Goal: Check status

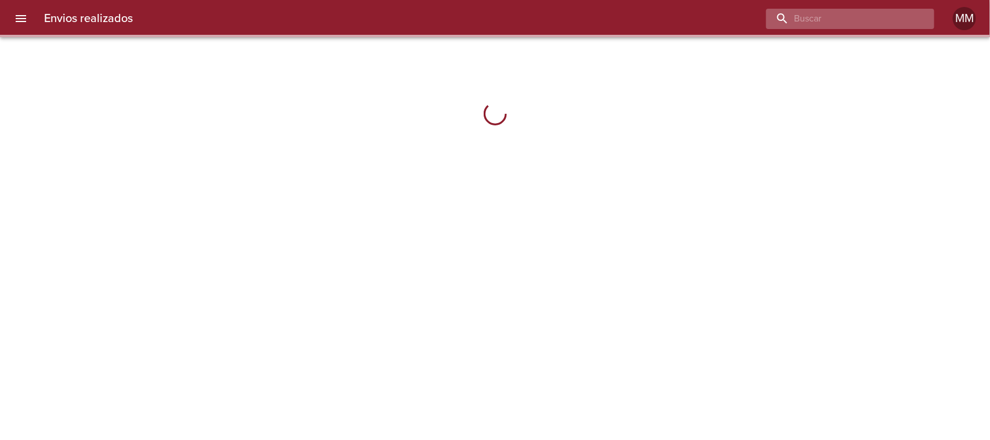
click at [889, 27] on input "buscar" at bounding box center [840, 19] width 148 height 20
paste input "[PERSON_NAME]"
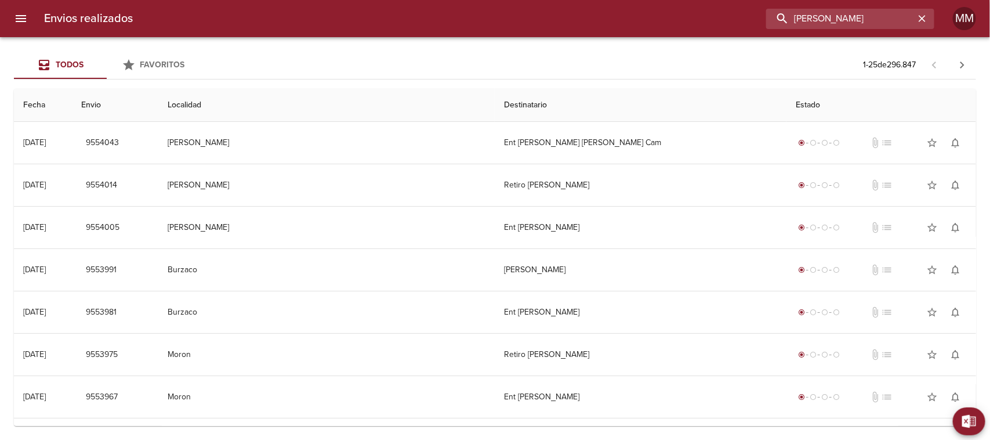
type input "[PERSON_NAME]"
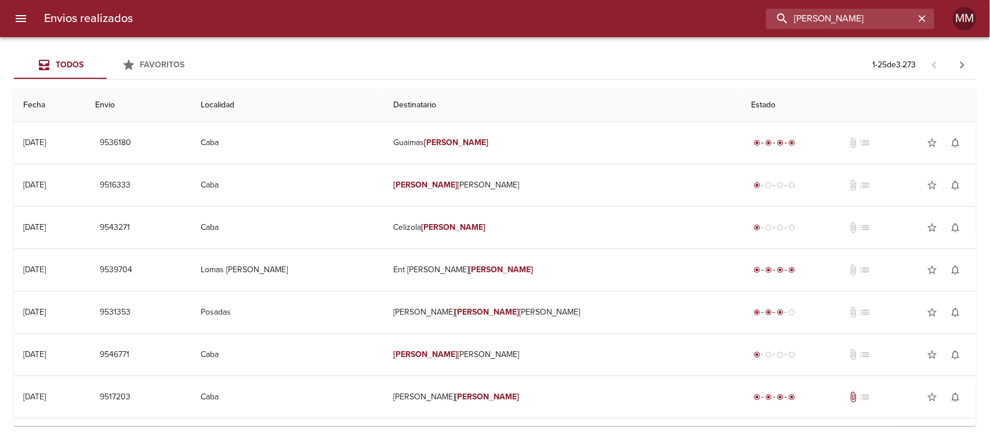
drag, startPoint x: 879, startPoint y: 21, endPoint x: 490, endPoint y: 19, distance: 389.2
click at [490, 19] on div "[PERSON_NAME]" at bounding box center [538, 19] width 792 height 20
click at [846, 12] on input "buscar" at bounding box center [840, 19] width 148 height 20
paste input "[PERSON_NAME] [PERSON_NAME]"
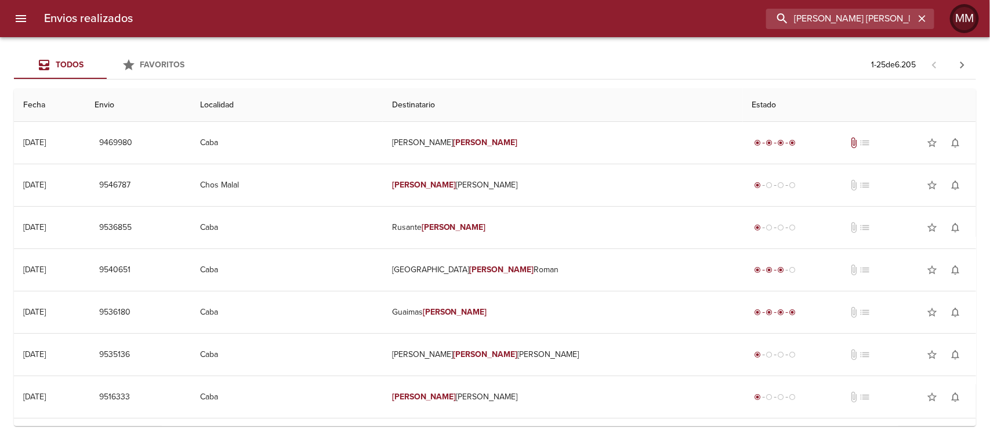
scroll to position [0, 15]
drag, startPoint x: 796, startPoint y: 15, endPoint x: 972, endPoint y: 18, distance: 175.2
click at [972, 18] on div "Envios realizados [PERSON_NAME] [PERSON_NAME] MM" at bounding box center [495, 18] width 990 height 37
paste input "WA3123"
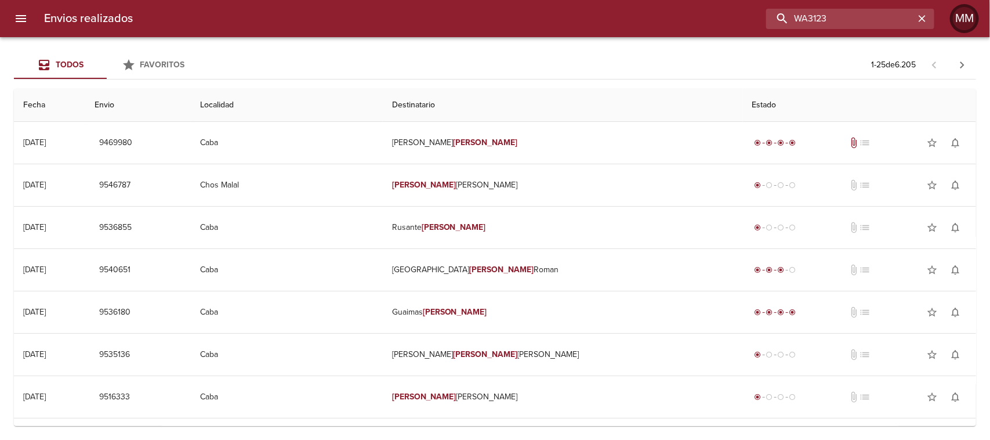
type input "WA3123"
